Goal: Task Accomplishment & Management: Manage account settings

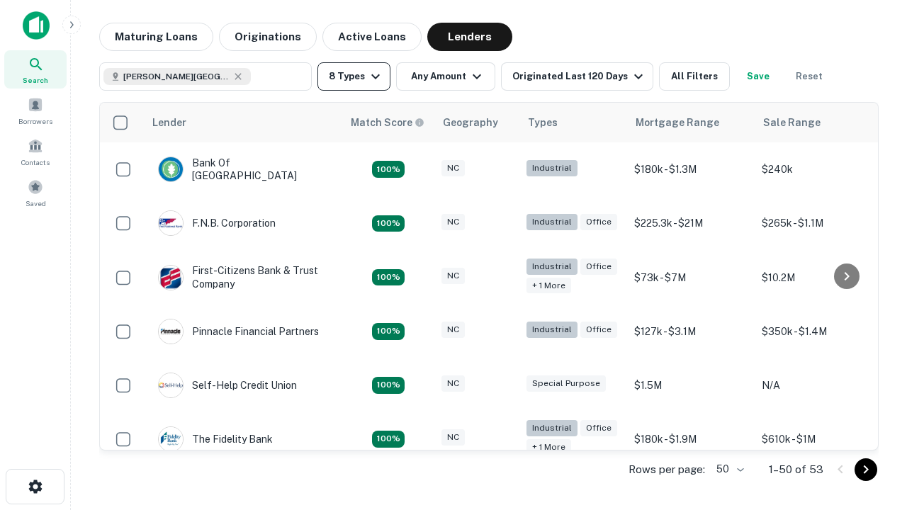
click at [354, 77] on button "8 Types" at bounding box center [353, 76] width 73 height 28
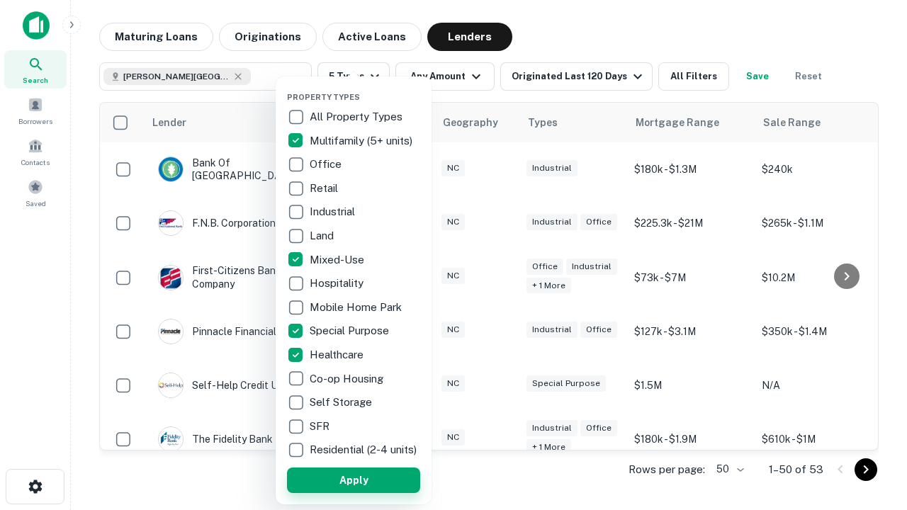
click at [354, 480] on button "Apply" at bounding box center [353, 481] width 133 height 26
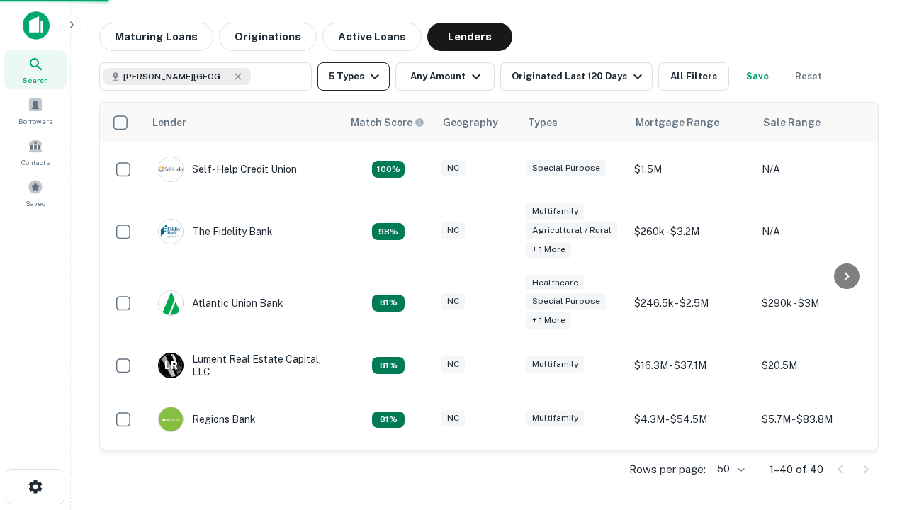
click at [354, 77] on button "5 Types" at bounding box center [353, 76] width 72 height 28
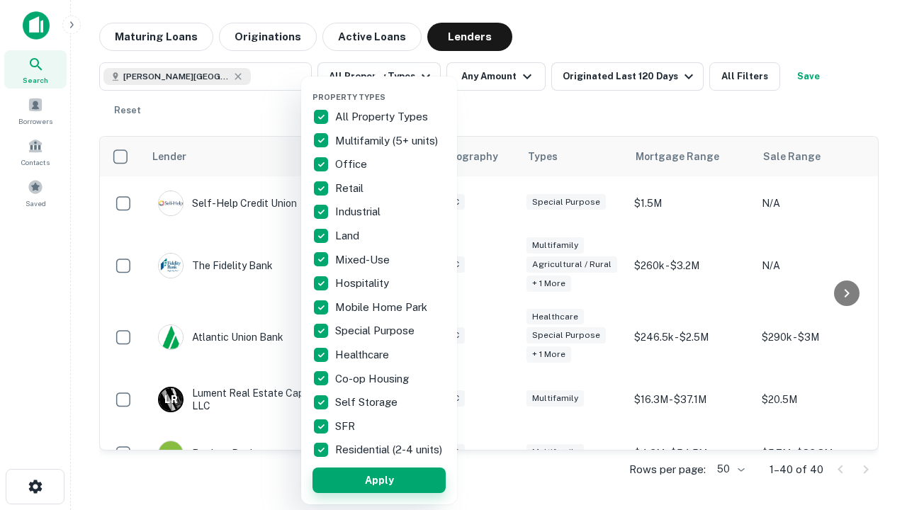
click at [379, 480] on button "Apply" at bounding box center [378, 481] width 133 height 26
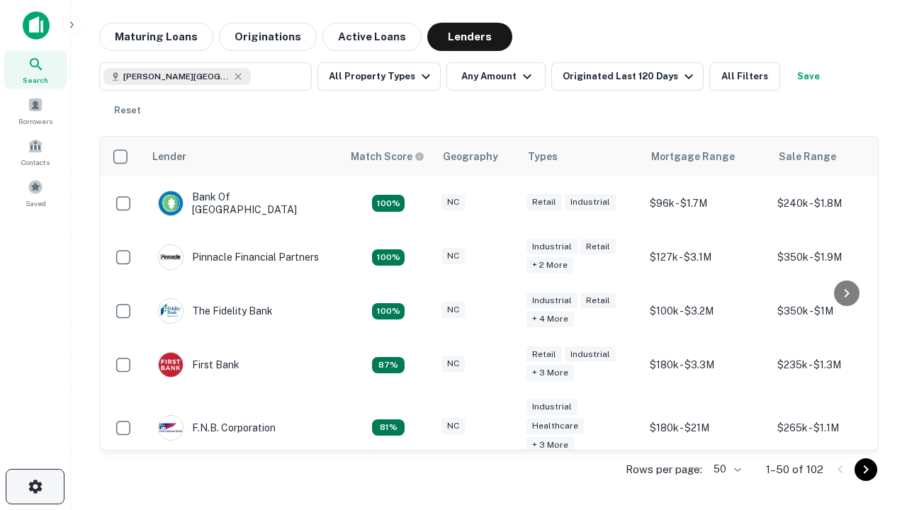
click at [35, 487] on icon "button" at bounding box center [35, 486] width 17 height 17
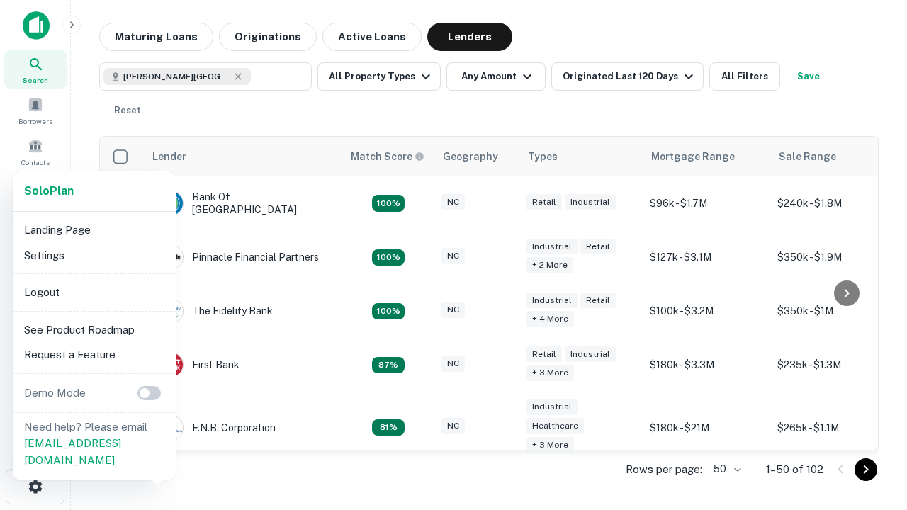
click at [94, 292] on li "Logout" at bounding box center [94, 293] width 152 height 26
